Goal: Task Accomplishment & Management: Manage account settings

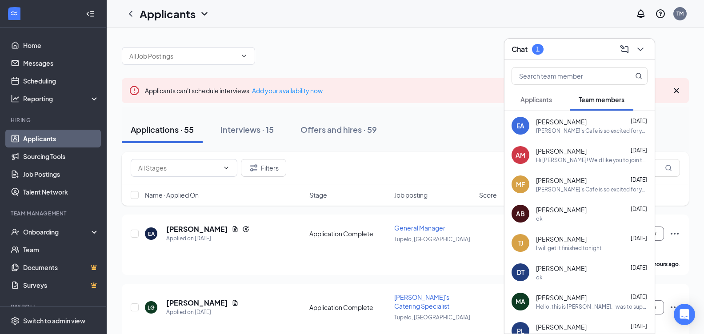
click at [42, 141] on link "Applicants" at bounding box center [61, 139] width 76 height 18
click at [672, 56] on div at bounding box center [405, 51] width 567 height 27
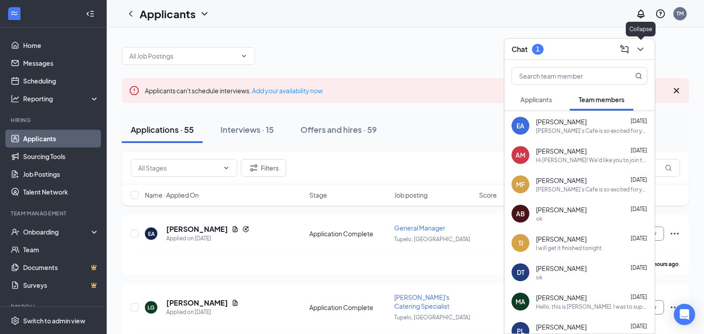
click at [640, 51] on icon "ChevronDown" at bounding box center [640, 49] width 11 height 11
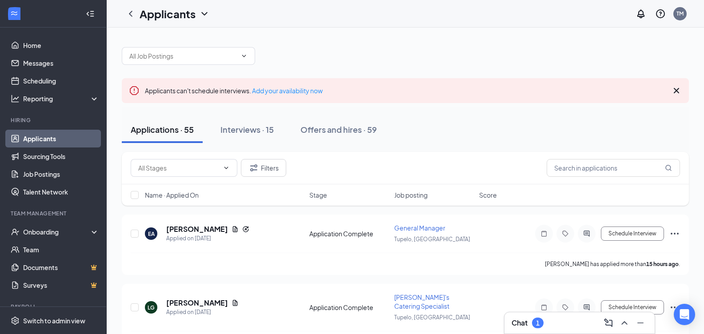
click at [33, 137] on link "Applicants" at bounding box center [61, 139] width 76 height 18
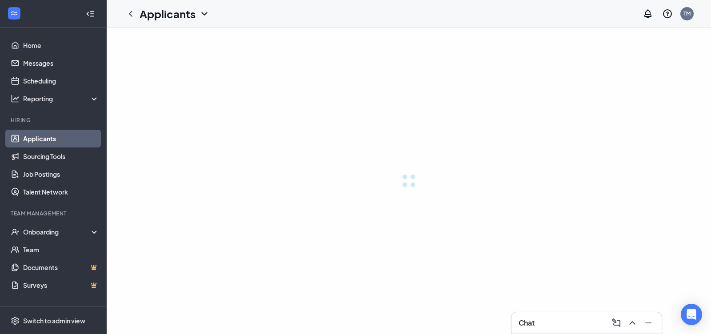
click at [42, 141] on link "Applicants" at bounding box center [61, 139] width 76 height 18
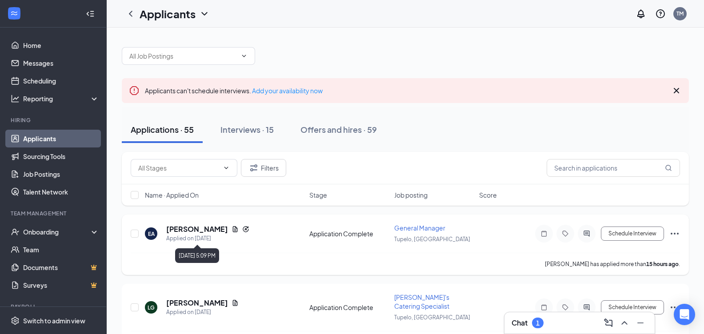
click at [202, 233] on h5 "[PERSON_NAME]" at bounding box center [197, 229] width 62 height 10
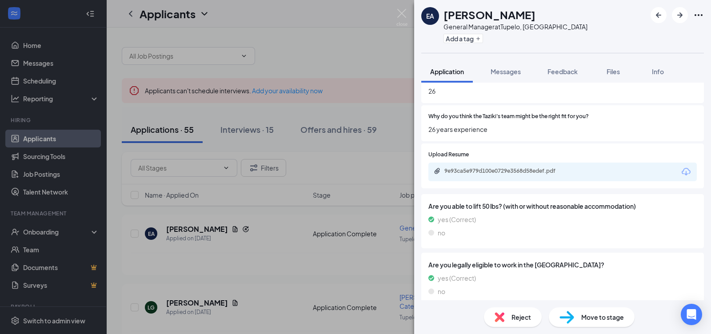
scroll to position [566, 0]
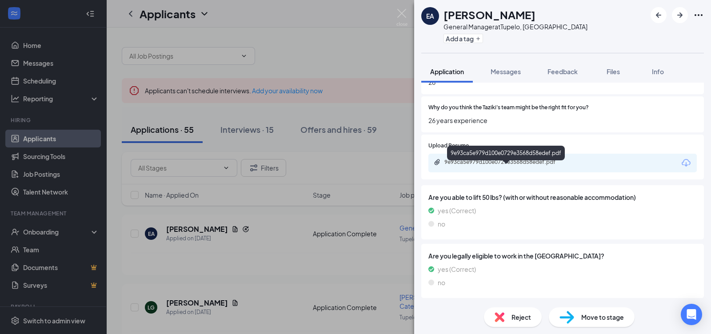
click at [510, 166] on div "9e93ca5e979d100e0729e3568d58edef.pdf" at bounding box center [506, 162] width 124 height 7
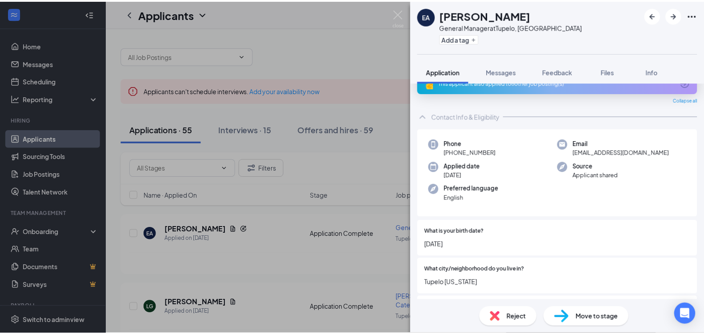
scroll to position [0, 0]
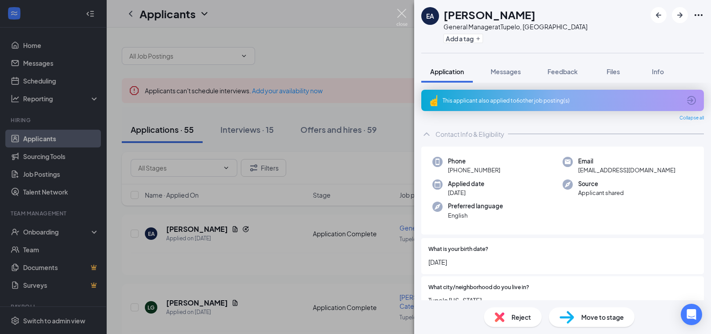
click at [398, 11] on img at bounding box center [401, 17] width 11 height 17
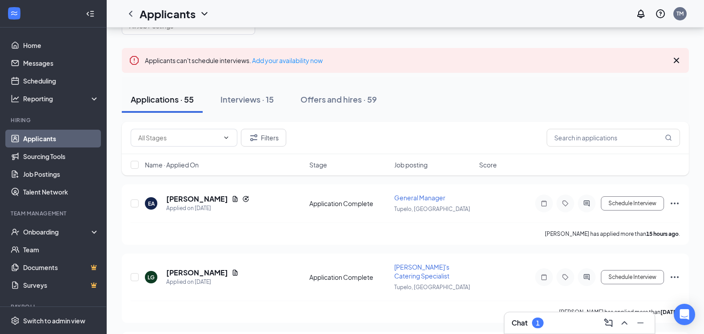
scroll to position [25, 0]
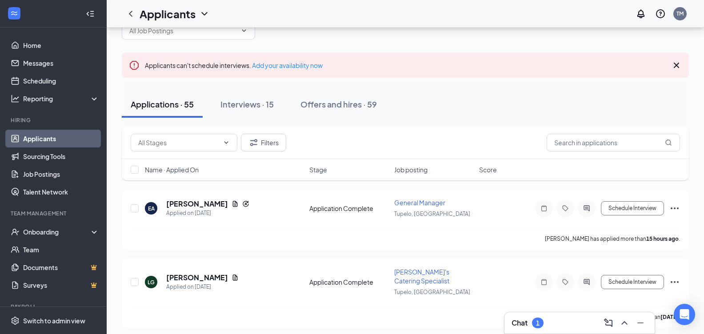
click at [47, 139] on link "Applicants" at bounding box center [61, 139] width 76 height 18
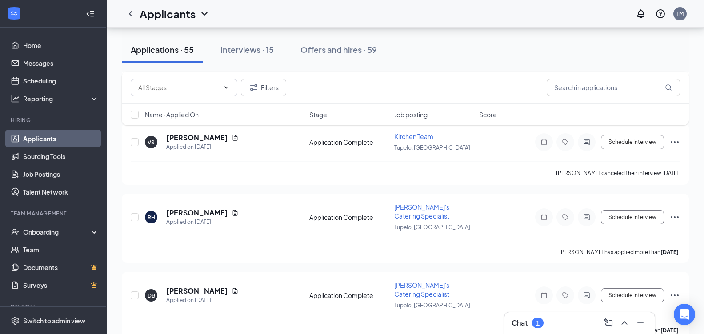
scroll to position [0, 0]
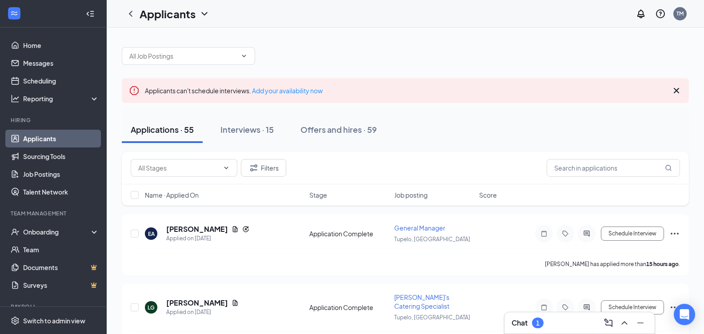
click at [39, 137] on link "Applicants" at bounding box center [61, 139] width 76 height 18
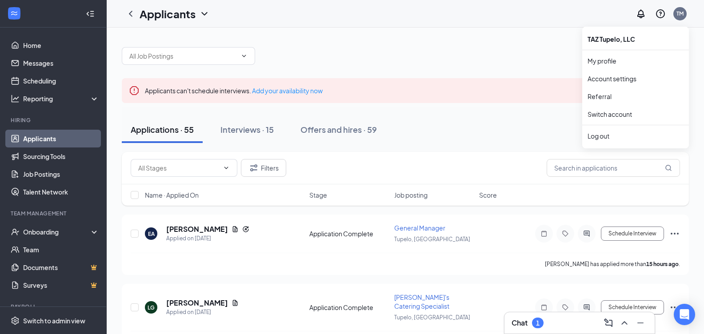
click at [452, 58] on div at bounding box center [405, 51] width 567 height 27
